Goal: Information Seeking & Learning: Learn about a topic

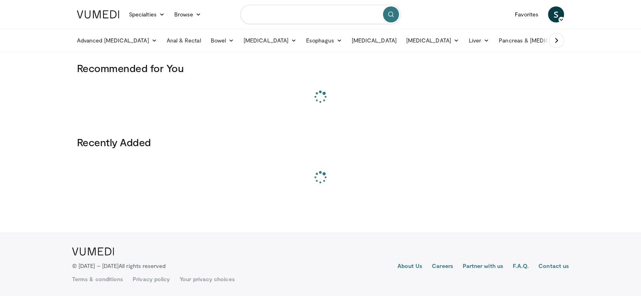
click at [285, 16] on input "Search topics, interventions" at bounding box center [320, 14] width 160 height 19
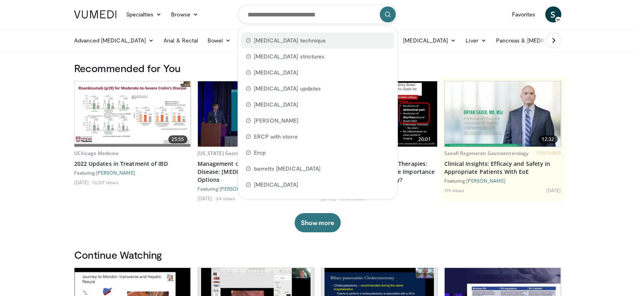
click at [278, 38] on span "[MEDICAL_DATA] technique" at bounding box center [290, 40] width 72 height 8
type input "**********"
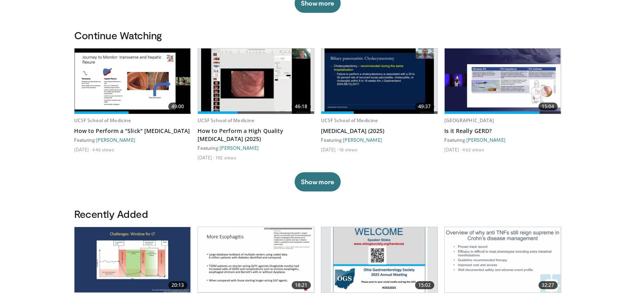
scroll to position [133, 0]
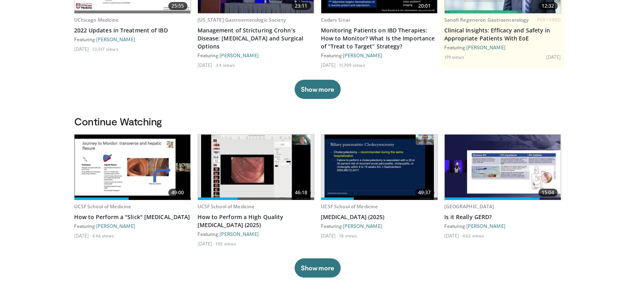
click at [142, 184] on img at bounding box center [133, 167] width 116 height 65
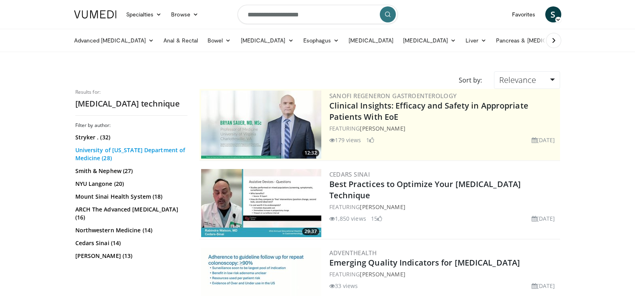
scroll to position [1, 0]
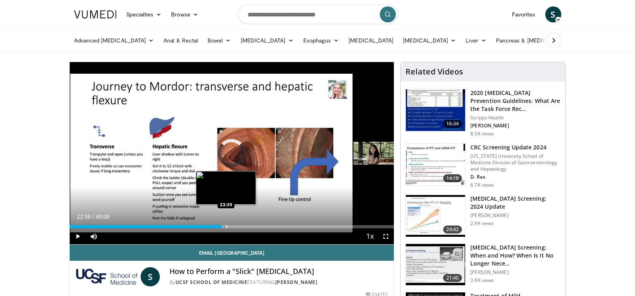
click at [226, 228] on div "Progress Bar" at bounding box center [226, 226] width 1 height 3
click at [231, 226] on div "Progress Bar" at bounding box center [228, 226] width 10 height 3
click at [226, 226] on div "Progress Bar" at bounding box center [226, 226] width 1 height 3
click at [232, 228] on div "Progress Bar" at bounding box center [232, 226] width 1 height 3
click at [229, 228] on div "Progress Bar" at bounding box center [229, 226] width 1 height 3
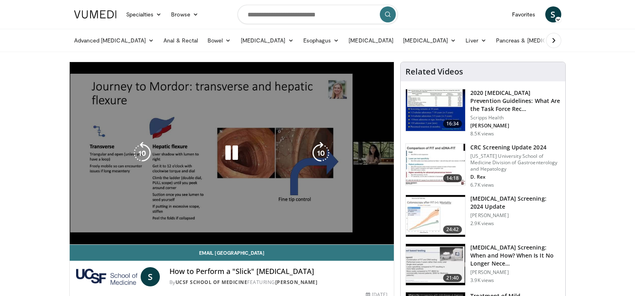
click at [232, 228] on video-js "**********" at bounding box center [232, 153] width 325 height 183
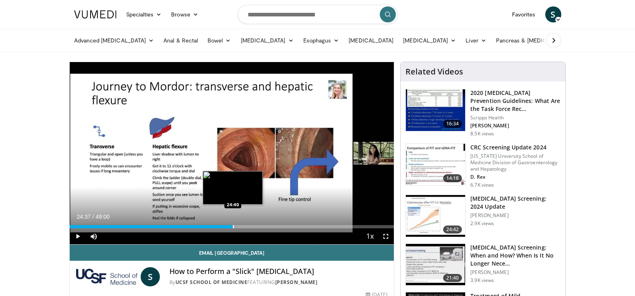
click at [233, 228] on div "Progress Bar" at bounding box center [233, 226] width 1 height 3
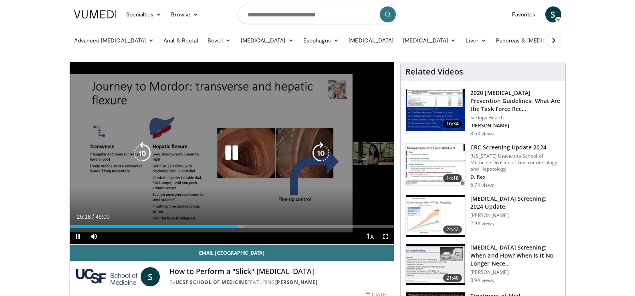
click at [243, 207] on div "10 seconds Tap to unmute" at bounding box center [232, 153] width 325 height 182
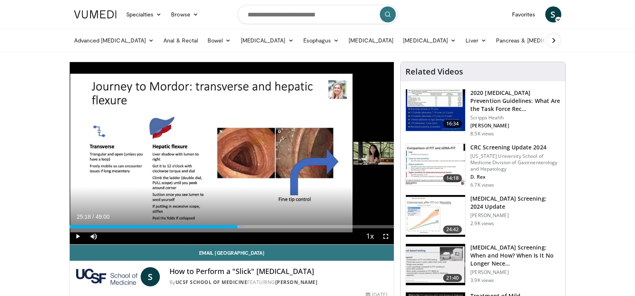
click at [231, 208] on div "10 seconds Tap to unmute" at bounding box center [232, 153] width 325 height 182
click at [235, 216] on div "Current Time 25:20 / Duration 49:00" at bounding box center [232, 216] width 325 height 7
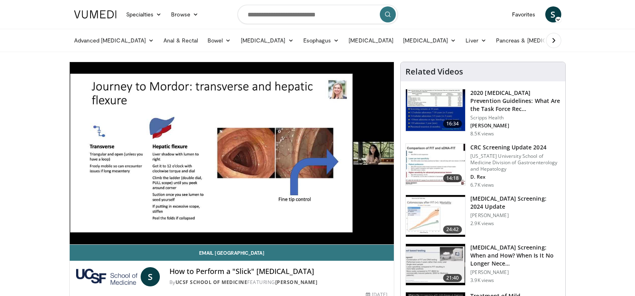
click at [235, 216] on video-js "**********" at bounding box center [232, 153] width 325 height 183
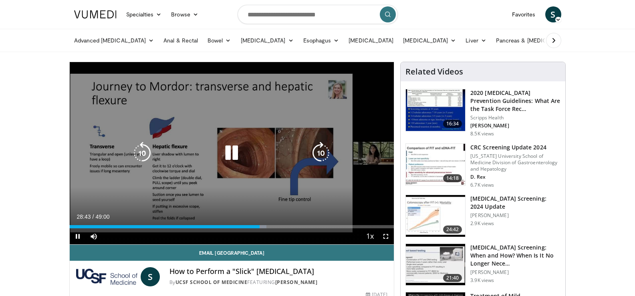
click at [230, 157] on icon "Video Player" at bounding box center [231, 153] width 22 height 22
